Goal: Task Accomplishment & Management: Manage account settings

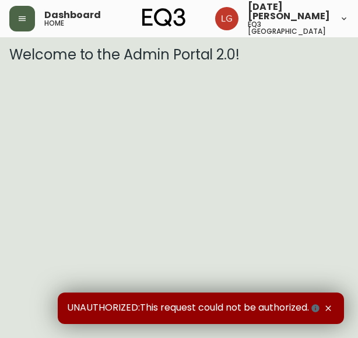
click at [26, 22] on icon "button" at bounding box center [21, 18] width 9 height 9
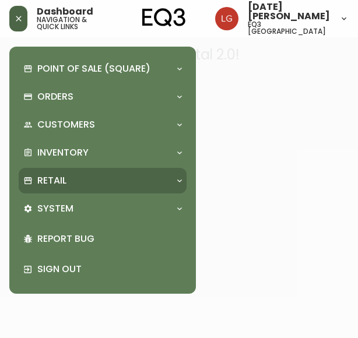
click at [149, 180] on div "Retail" at bounding box center [96, 180] width 147 height 13
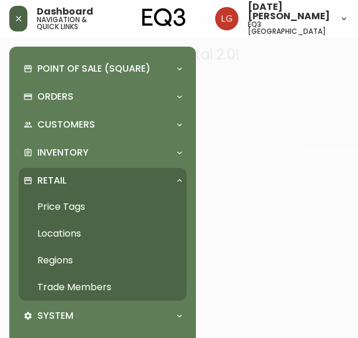
click at [82, 283] on link "Trade Members" at bounding box center [103, 287] width 168 height 27
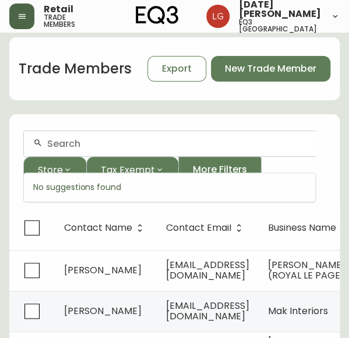
click at [105, 149] on input "text" at bounding box center [176, 143] width 259 height 11
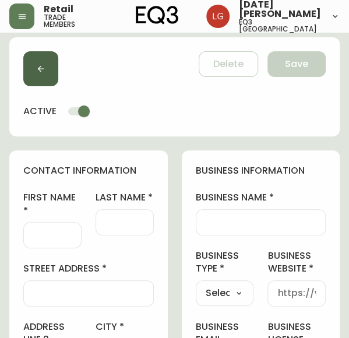
click at [51, 82] on button "button" at bounding box center [40, 68] width 35 height 35
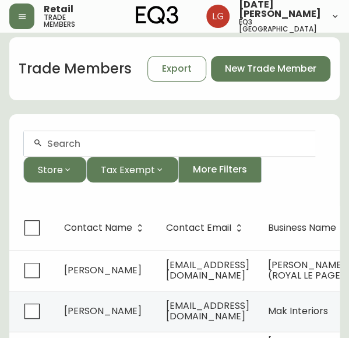
click at [152, 140] on div at bounding box center [169, 144] width 291 height 26
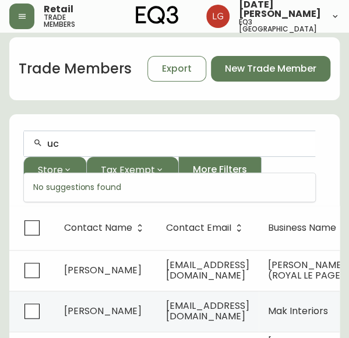
type input "u"
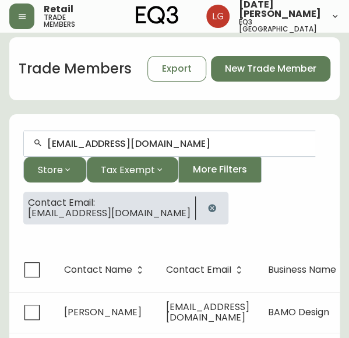
scroll to position [38, 0]
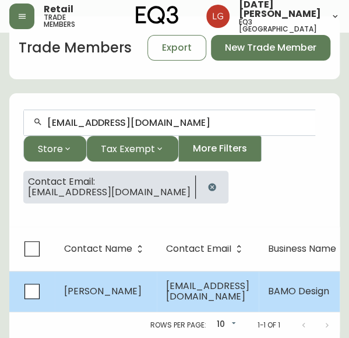
type input "[EMAIL_ADDRESS][DOMAIN_NAME]"
click at [141, 278] on td "[PERSON_NAME]" at bounding box center [106, 291] width 102 height 41
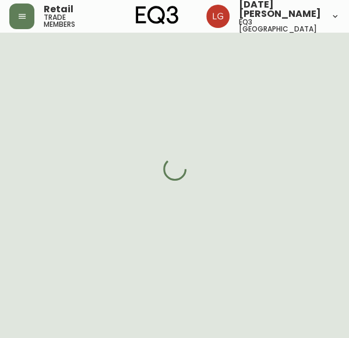
scroll to position [38, 0]
select select "US_EN"
select select "Other"
select select "false"
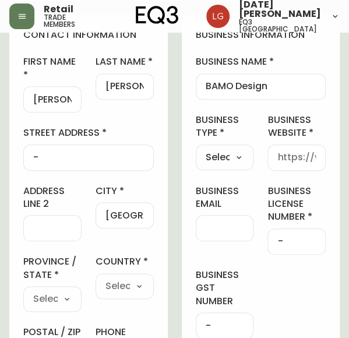
scroll to position [136, 0]
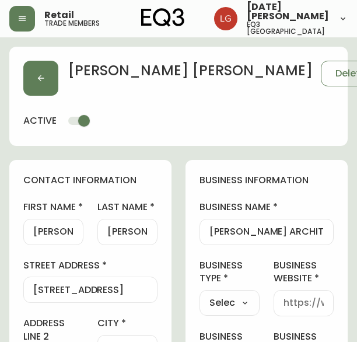
select select "BC"
select select "CA"
select select "CA_EN"
select select "Other"
select select "cjw10z96p001r6gs00juufhhe"
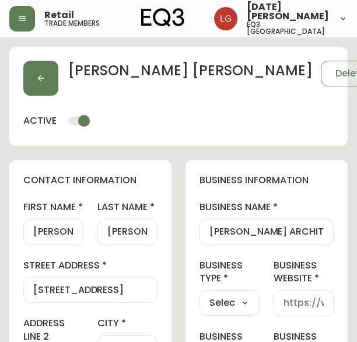
select select "false"
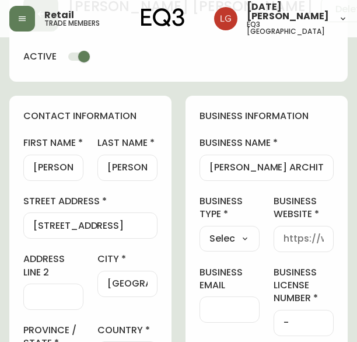
scroll to position [6, 0]
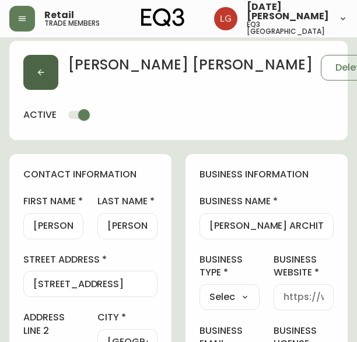
click at [34, 75] on button "button" at bounding box center [40, 72] width 35 height 35
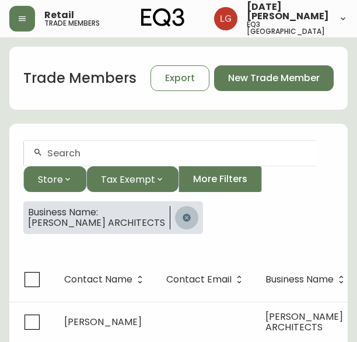
click at [194, 216] on button "button" at bounding box center [186, 217] width 23 height 23
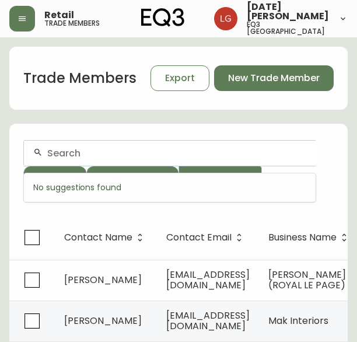
click at [125, 152] on input "text" at bounding box center [176, 152] width 259 height 11
paste input "QuadReal Property Group"
click at [107, 149] on input "QuadReal Property" at bounding box center [176, 152] width 259 height 11
click at [73, 154] on input "QuadReal" at bounding box center [176, 152] width 259 height 11
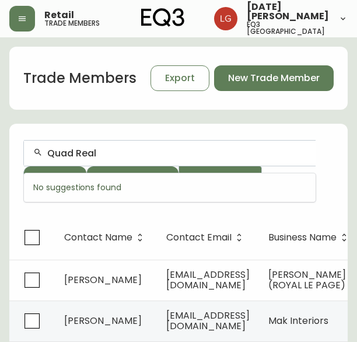
type input "Quad Real"
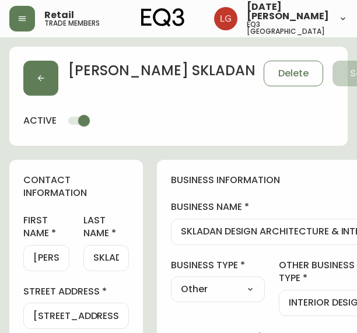
select select "BC"
select select "CA"
select select "CA_EN"
select select "Other"
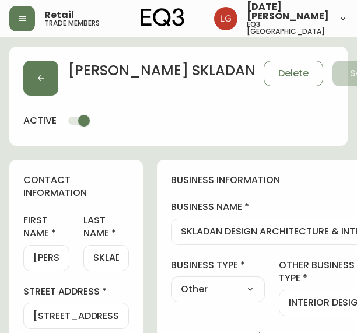
select select "cjw10z96p001r6gs00juufhhe"
select select "false"
